Goal: Use online tool/utility: Utilize a website feature to perform a specific function

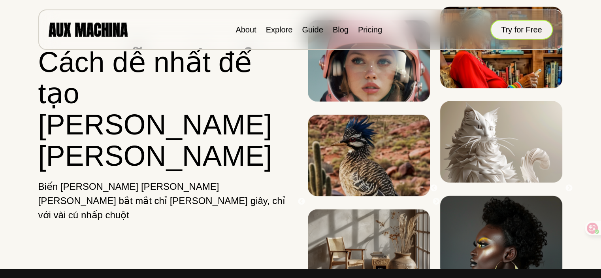
click at [499, 32] on button "Try for Free" at bounding box center [521, 30] width 62 height 20
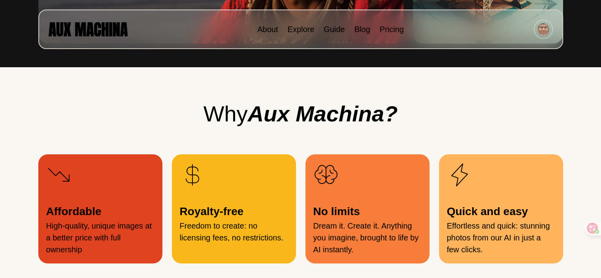
scroll to position [739, 0]
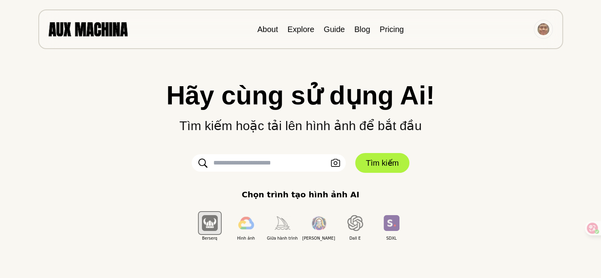
click at [246, 166] on input "text" at bounding box center [269, 162] width 154 height 17
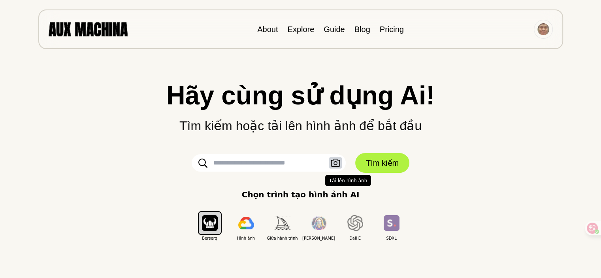
click at [335, 164] on icon "button" at bounding box center [335, 163] width 9 height 8
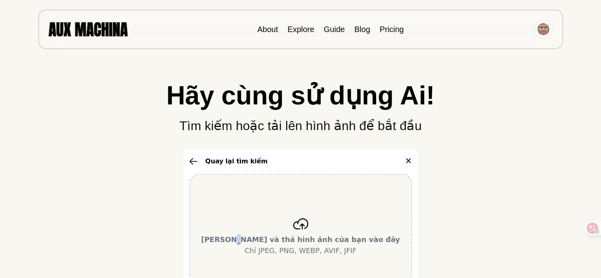
drag, startPoint x: 282, startPoint y: 203, endPoint x: 265, endPoint y: 223, distance: 26.3
click at [265, 223] on div "Kéo và thả hình ảnh của bạn vào đây Chỉ JPEG, PNG, WEBP, AVIF, JFIF" at bounding box center [300, 237] width 223 height 126
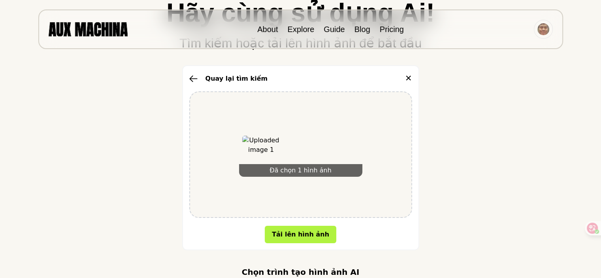
scroll to position [92, 0]
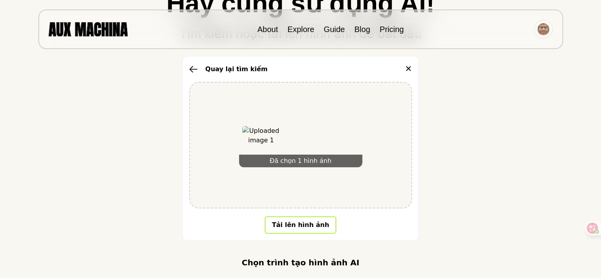
click at [320, 223] on font "Tải lên hình ảnh" at bounding box center [300, 225] width 57 height 8
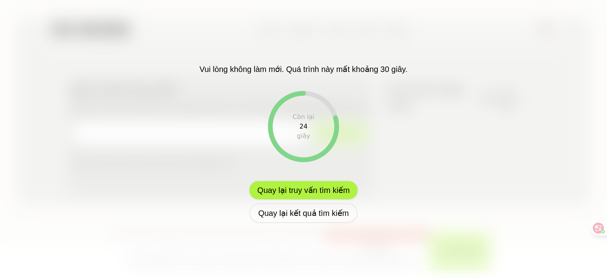
click at [328, 192] on font "Quay lại truy vấn tìm kiếm" at bounding box center [303, 190] width 92 height 9
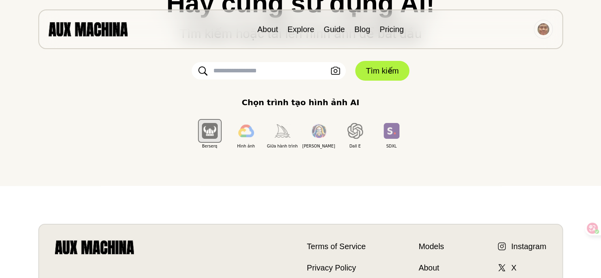
click at [281, 71] on input "text" at bounding box center [269, 70] width 154 height 17
paste input "**********"
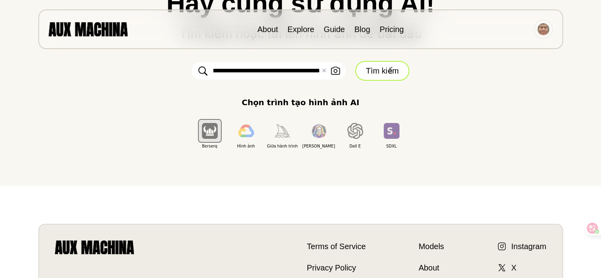
type input "**********"
click at [366, 68] on font "Tìm kiếm" at bounding box center [382, 70] width 33 height 9
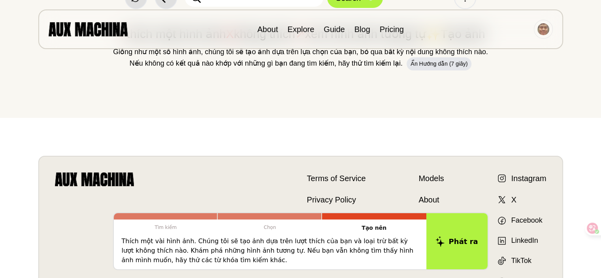
scroll to position [0, 0]
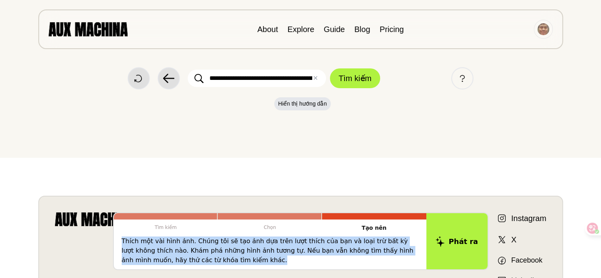
drag, startPoint x: 205, startPoint y: 261, endPoint x: 119, endPoint y: 237, distance: 89.6
click at [119, 237] on div "Thích một vài hình ảnh. Chúng tôi sẽ tạo ảnh dựa trên lượt thích của bạn và loạ…" at bounding box center [270, 252] width 312 height 33
drag, startPoint x: 133, startPoint y: 245, endPoint x: 216, endPoint y: 265, distance: 86.1
click at [216, 265] on div "Thích một vài hình ảnh. Chúng tôi sẽ tạo ảnh dựa trên lượt thích của bạn và loạ…" at bounding box center [270, 252] width 312 height 33
click at [217, 261] on p "Thích một vài hình ảnh. Chúng tôi sẽ tạo ảnh dựa trên lượt thích của bạn và loạ…" at bounding box center [270, 250] width 297 height 28
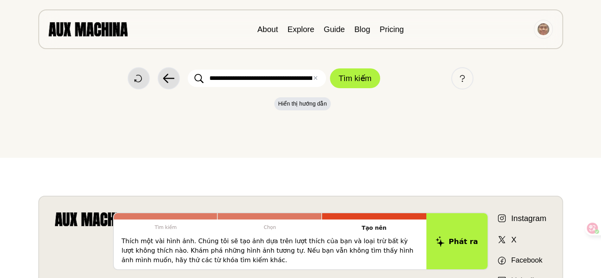
click at [216, 262] on p "Thích một vài hình ảnh. Chúng tôi sẽ tạo ảnh dựa trên lượt thích của bạn và loạ…" at bounding box center [270, 250] width 297 height 28
click at [232, 239] on font "Thích một vài hình ảnh. Chúng tôi sẽ tạo ảnh dựa trên lượt thích của bạn và loạ…" at bounding box center [268, 250] width 292 height 26
click at [271, 228] on font "Chọn" at bounding box center [270, 227] width 12 height 6
click at [278, 227] on p "Chọn" at bounding box center [270, 227] width 104 height 16
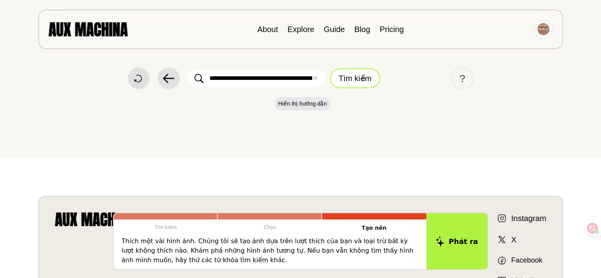
click at [371, 83] on font "Tìm kiếm" at bounding box center [355, 78] width 33 height 12
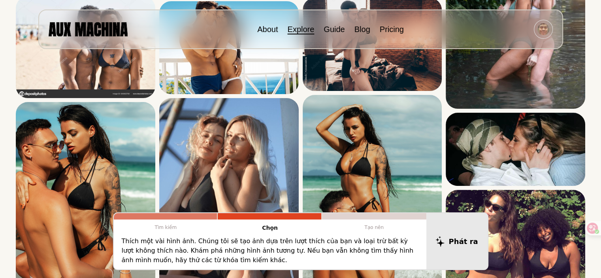
scroll to position [276, 0]
